Goal: Task Accomplishment & Management: Manage account settings

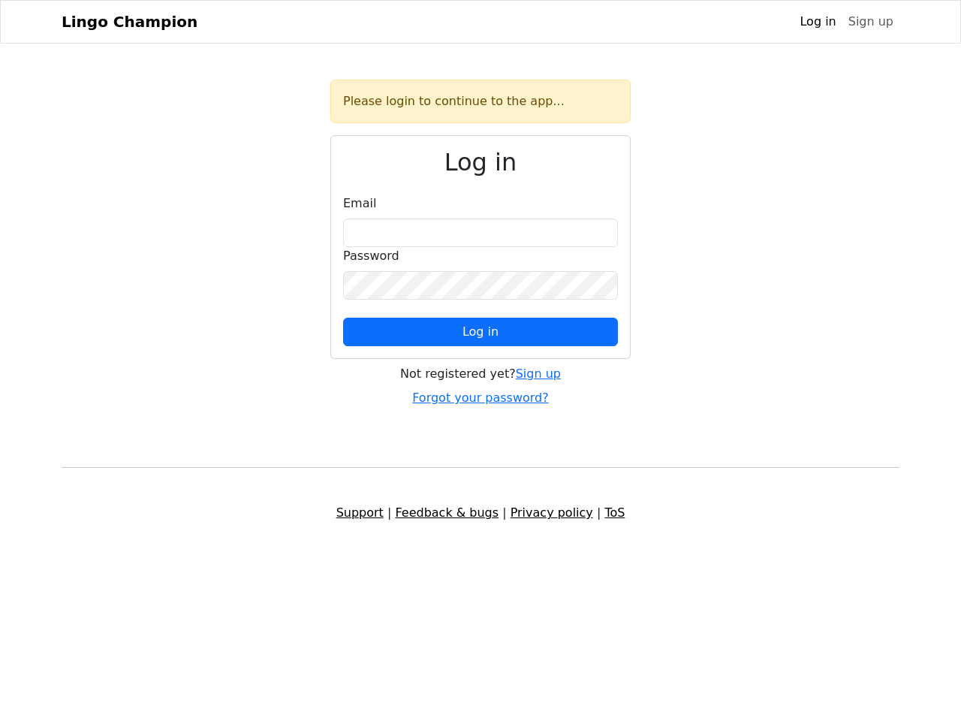
click at [480, 332] on span "Log in" at bounding box center [480, 331] width 36 height 14
